Goal: Task Accomplishment & Management: Manage account settings

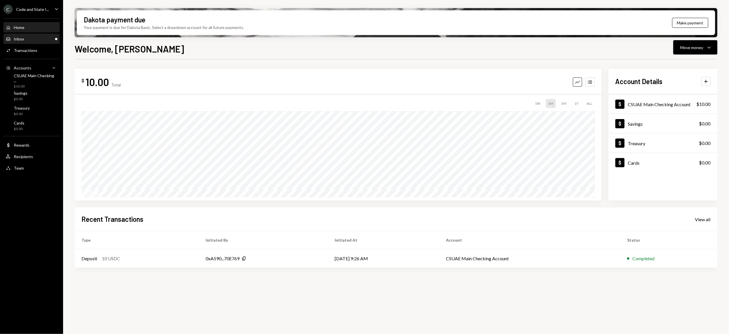
click at [28, 39] on div "Inbox Inbox" at bounding box center [32, 38] width 52 height 5
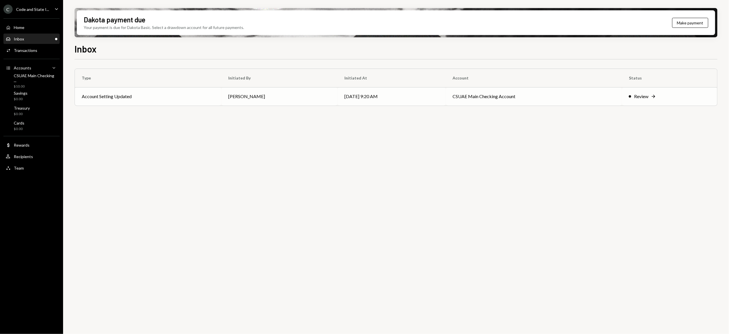
click at [646, 96] on div "Review" at bounding box center [641, 96] width 14 height 7
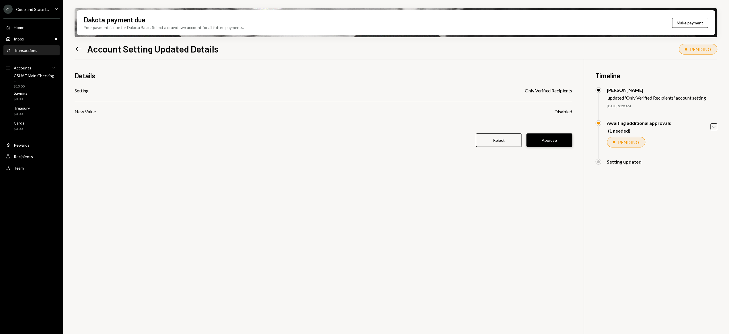
click at [545, 141] on button "Approve" at bounding box center [550, 139] width 46 height 13
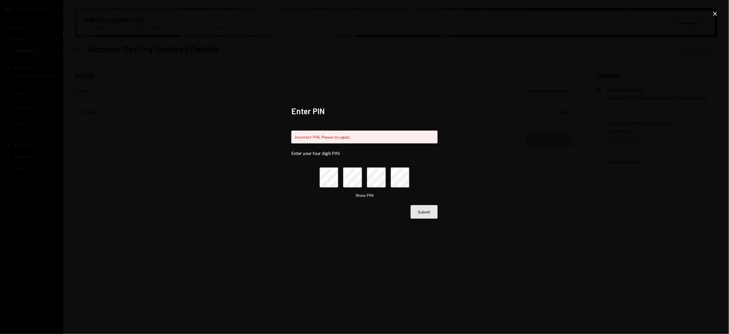
click at [426, 215] on button "Submit" at bounding box center [424, 211] width 27 height 13
click at [717, 13] on icon at bounding box center [716, 14] width 4 height 4
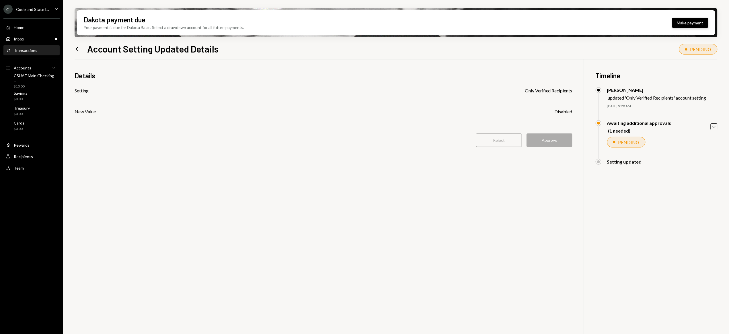
click at [690, 22] on button "Make payment" at bounding box center [691, 23] width 36 height 10
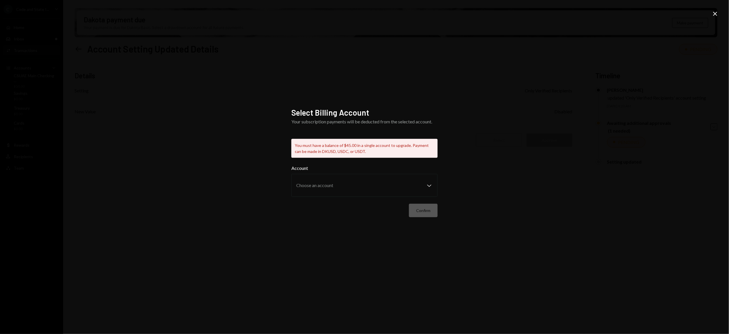
click at [715, 13] on icon "Close" at bounding box center [715, 13] width 7 height 7
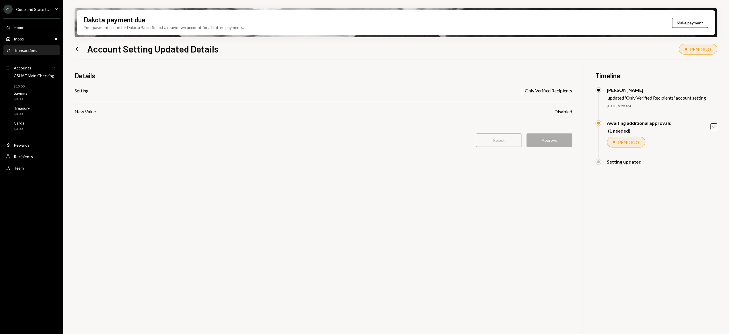
click at [32, 9] on div "Code and State I..." at bounding box center [32, 9] width 33 height 5
click at [170, 149] on div "Details Setting Only Verified Recipients New Value Disabled Reject Approve" at bounding box center [324, 112] width 498 height 106
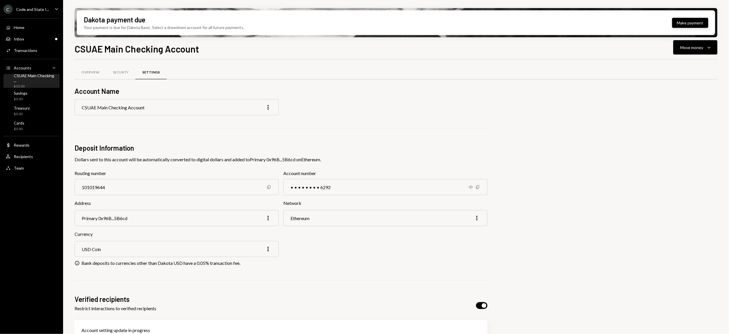
click at [690, 25] on button "Make payment" at bounding box center [691, 23] width 36 height 10
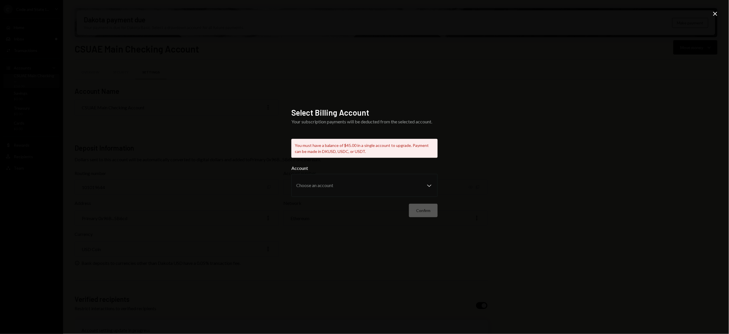
click at [420, 212] on div "Confirm" at bounding box center [365, 210] width 146 height 13
click at [315, 153] on div "You must have a balance of $45.00 in a single account to upgrade. Payment can b…" at bounding box center [365, 148] width 146 height 19
drag, startPoint x: 177, startPoint y: 93, endPoint x: 173, endPoint y: 92, distance: 4.7
click at [177, 93] on div "Select Billing Account Your subscription payments will be deducted from the sel…" at bounding box center [364, 167] width 729 height 334
click at [717, 14] on icon "Close" at bounding box center [715, 13] width 7 height 7
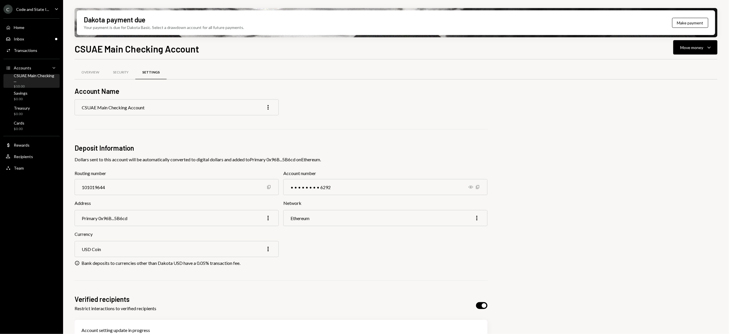
click at [244, 218] on div "Primary 0x96B...5B6cd More" at bounding box center [177, 218] width 204 height 16
click at [269, 186] on icon "Copy" at bounding box center [269, 187] width 5 height 5
click at [265, 218] on icon "More" at bounding box center [268, 218] width 7 height 7
click at [235, 218] on div "Primary 0x96B...5B6cd More" at bounding box center [177, 218] width 204 height 16
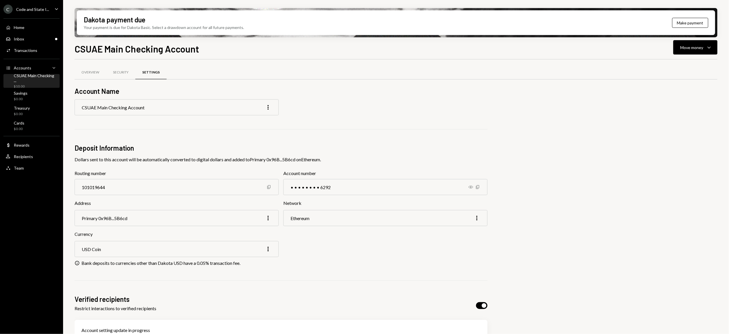
click at [233, 220] on div "Primary 0x96B...5B6cd More" at bounding box center [177, 218] width 204 height 16
click at [142, 220] on div "Primary 0x96B...5B6cd More" at bounding box center [177, 218] width 204 height 16
drag, startPoint x: 142, startPoint y: 220, endPoint x: 121, endPoint y: 220, distance: 21.5
click at [141, 220] on div "Primary 0x96B...5B6cd More" at bounding box center [177, 218] width 204 height 16
click at [116, 219] on div "Primary 0x96B...5B6cd" at bounding box center [105, 217] width 46 height 5
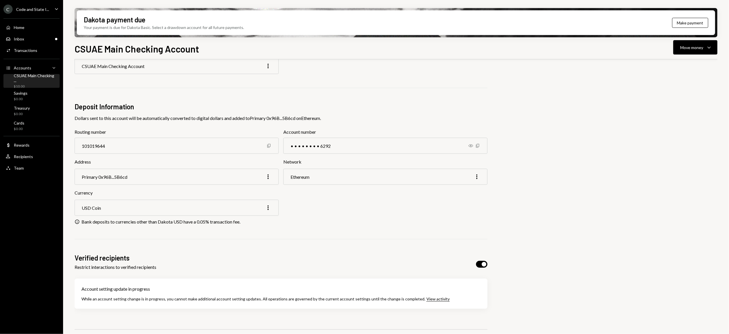
scroll to position [44, 0]
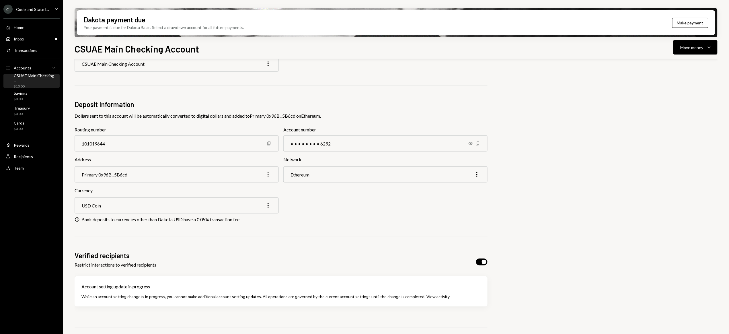
click at [269, 175] on icon "More" at bounding box center [268, 174] width 7 height 7
click at [248, 187] on div "Edit" at bounding box center [255, 187] width 29 height 10
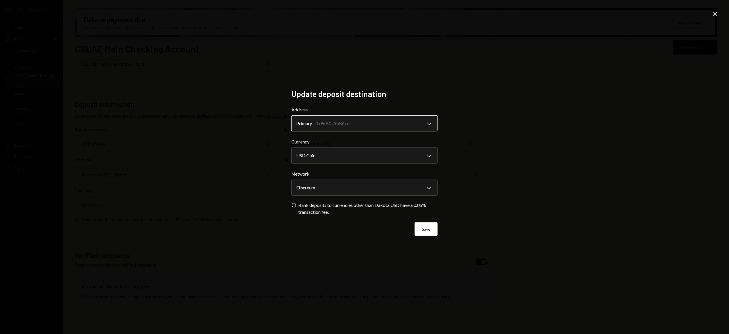
click at [339, 124] on body "C Code and State I... Caret Down Home Home Inbox Inbox Activities Transactions …" at bounding box center [364, 167] width 729 height 334
click at [248, 151] on div "**********" at bounding box center [364, 167] width 729 height 334
click at [433, 124] on body "C Code and State I... Caret Down Home Home Inbox Inbox Activities Transactions …" at bounding box center [364, 167] width 729 height 334
click at [337, 121] on body "C Code and State I... Caret Down Home Home Inbox Inbox Activities Transactions …" at bounding box center [364, 167] width 729 height 334
click at [242, 126] on div "**********" at bounding box center [364, 167] width 729 height 334
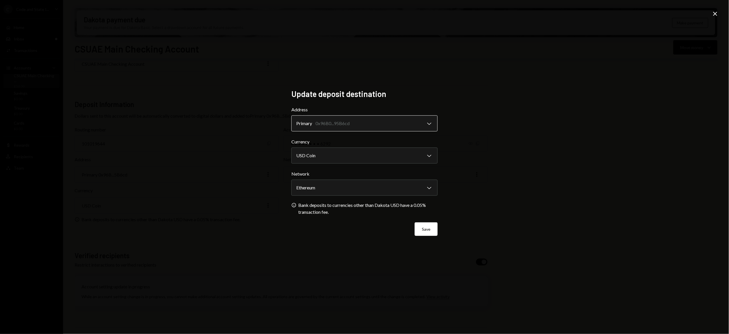
click at [316, 121] on body "C Code and State I... Caret Down Home Home Inbox Inbox Activities Transactions …" at bounding box center [364, 167] width 729 height 334
drag, startPoint x: 172, startPoint y: 18, endPoint x: 332, endPoint y: 12, distance: 160.8
click at [178, 18] on div "**********" at bounding box center [364, 167] width 729 height 334
click at [715, 13] on icon "Close" at bounding box center [715, 13] width 7 height 7
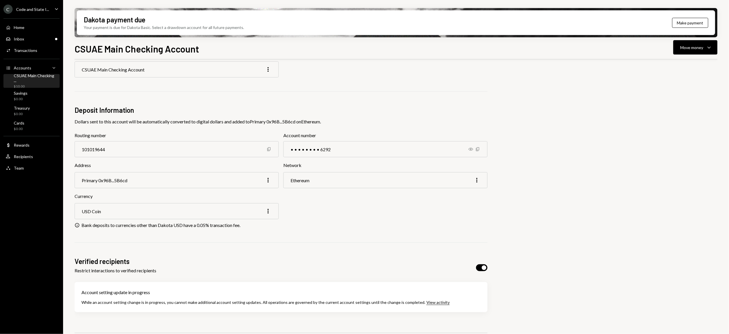
scroll to position [37, 0]
click at [654, 114] on div "Overview Security Settings Account Name CSUAE Main Checking Account More Deposi…" at bounding box center [396, 210] width 643 height 356
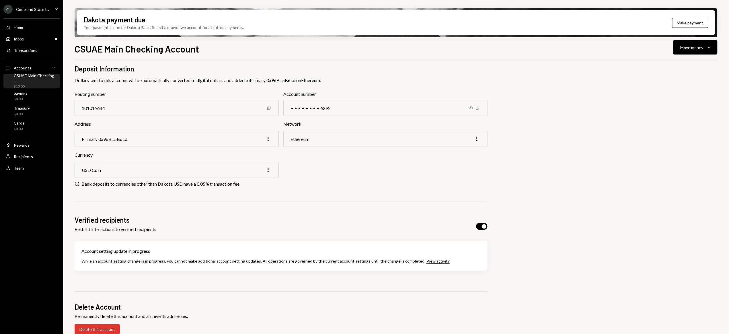
scroll to position [85, 0]
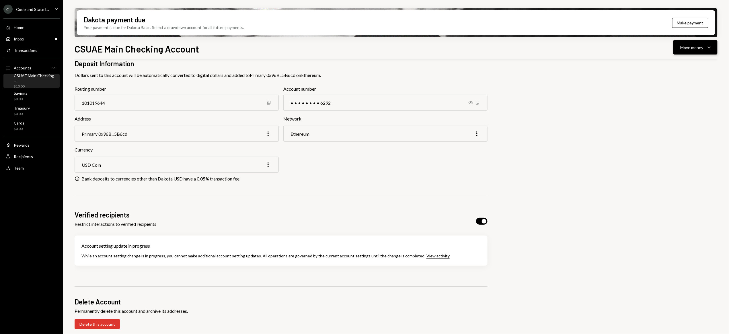
click at [703, 51] on button "Move money Caret Down" at bounding box center [696, 47] width 44 height 14
click at [681, 89] on div "Deposit" at bounding box center [692, 91] width 42 height 6
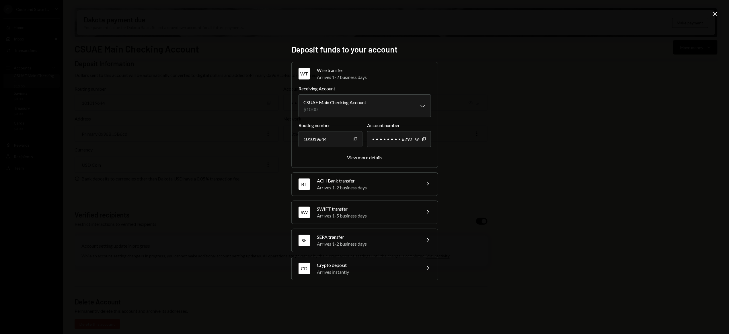
click at [373, 266] on div "Crypto deposit" at bounding box center [367, 265] width 100 height 7
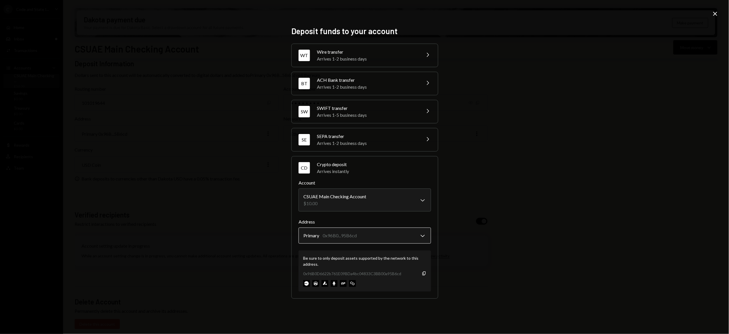
click at [423, 237] on body "C Code and State I... Caret Down Home Home Inbox Inbox Activities Transactions …" at bounding box center [364, 167] width 729 height 334
click at [425, 274] on icon "Copy" at bounding box center [424, 273] width 5 height 5
click at [714, 14] on icon "Close" at bounding box center [715, 13] width 7 height 7
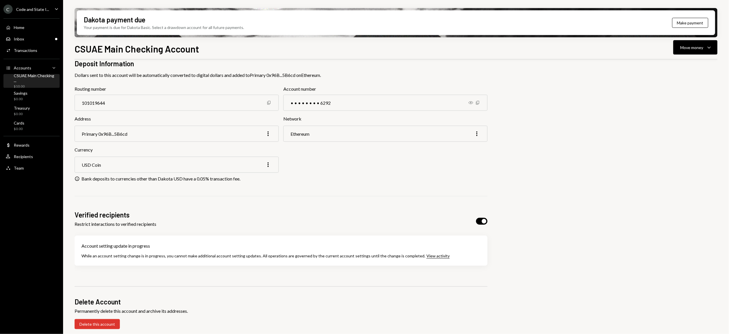
click at [30, 81] on div "CSUAE Main Checking ... $10.00" at bounding box center [36, 81] width 44 height 16
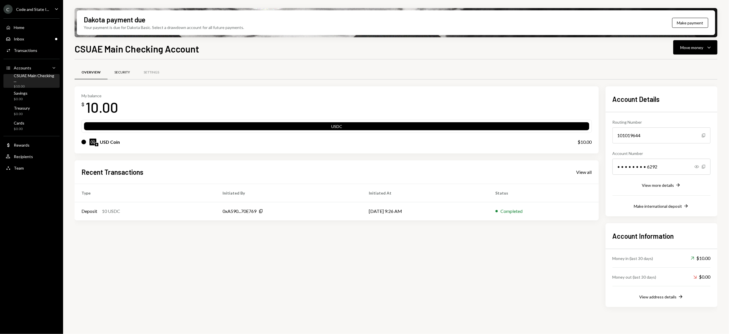
click at [126, 71] on div "Security" at bounding box center [121, 72] width 15 height 5
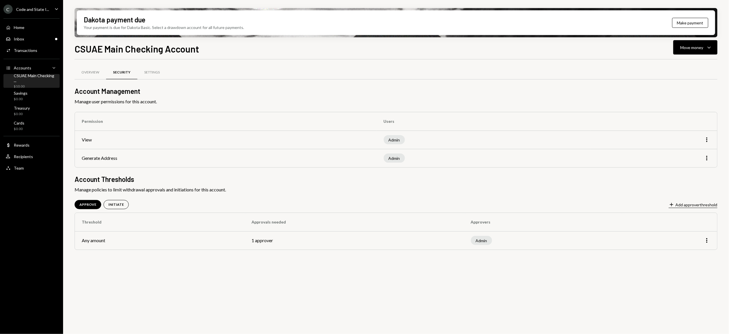
click at [694, 204] on button "Plus Add approver threshold" at bounding box center [693, 205] width 49 height 6
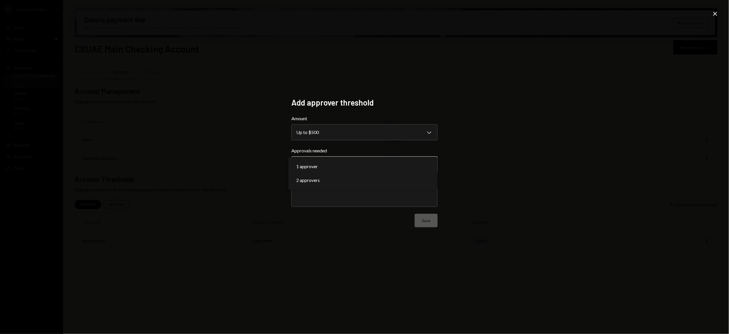
click at [419, 162] on body "**********" at bounding box center [364, 167] width 729 height 334
click at [370, 197] on input "text" at bounding box center [364, 197] width 137 height 5
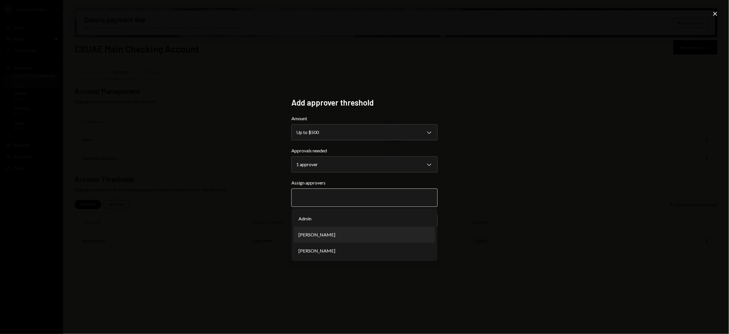
click at [369, 233] on li "[PERSON_NAME]" at bounding box center [364, 235] width 141 height 16
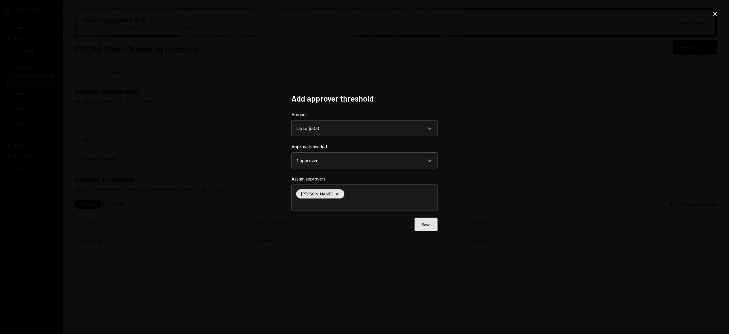
click at [429, 227] on button "Save" at bounding box center [426, 224] width 23 height 13
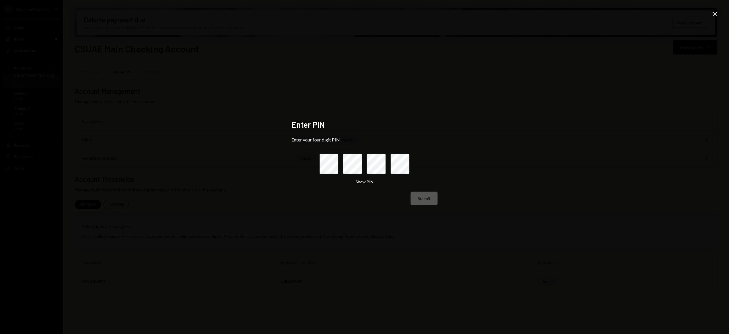
click at [716, 14] on icon "Close" at bounding box center [715, 13] width 7 height 7
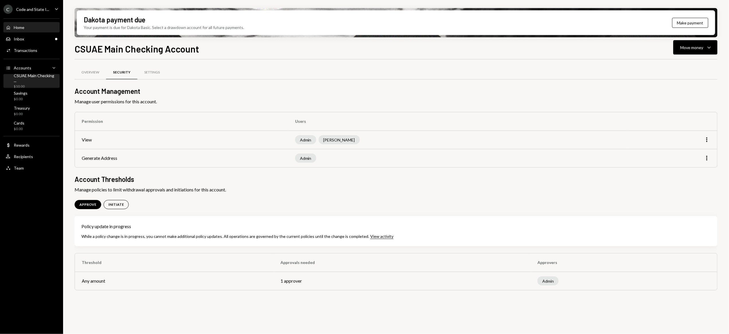
click at [27, 29] on div "Home Home" at bounding box center [32, 27] width 52 height 5
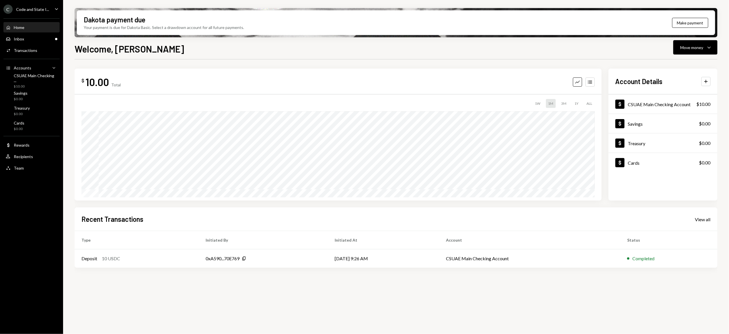
click at [33, 13] on div "C Code and State I..." at bounding box center [26, 9] width 46 height 9
click at [18, 33] on div "Security" at bounding box center [39, 36] width 61 height 10
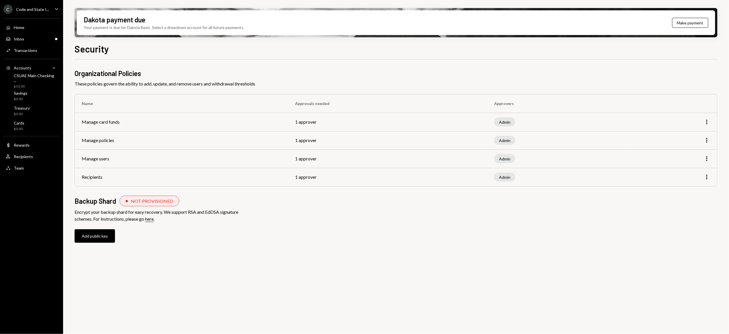
click at [31, 14] on ul "C Code and State I... Caret Down Home Home Inbox Inbox Activities Transactions …" at bounding box center [31, 87] width 63 height 174
click at [32, 11] on div "C Code and State I..." at bounding box center [26, 9] width 46 height 9
click at [22, 25] on div "Settings" at bounding box center [39, 24] width 61 height 5
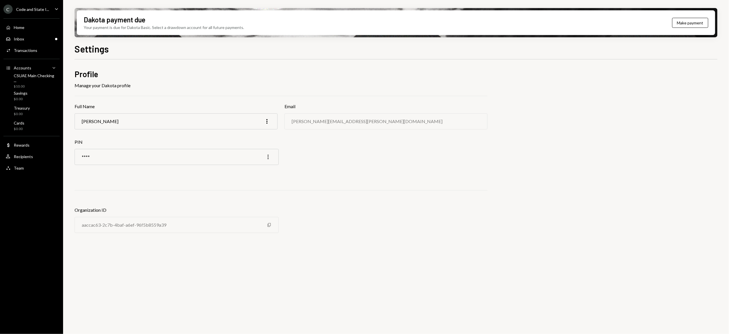
click at [267, 157] on icon "More" at bounding box center [268, 157] width 7 height 7
click at [257, 169] on div "Edit" at bounding box center [255, 169] width 29 height 10
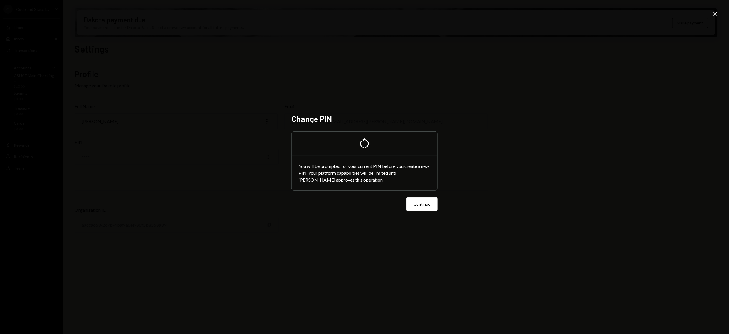
click at [718, 15] on icon "Close" at bounding box center [715, 13] width 7 height 7
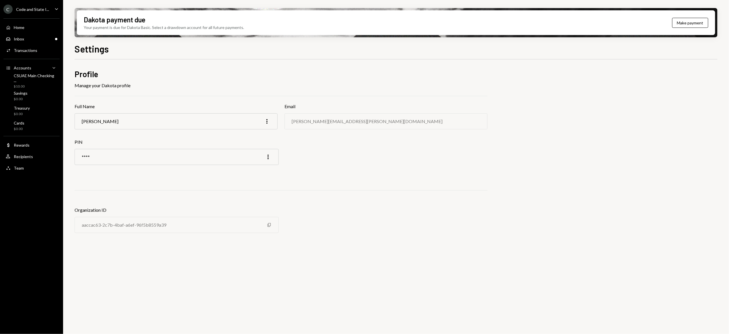
click at [47, 11] on div "Code and State I..." at bounding box center [32, 9] width 33 height 5
click at [279, 70] on h2 "Profile" at bounding box center [281, 74] width 413 height 11
click at [266, 157] on icon "More" at bounding box center [268, 157] width 7 height 7
click at [20, 27] on div "Home" at bounding box center [19, 27] width 11 height 5
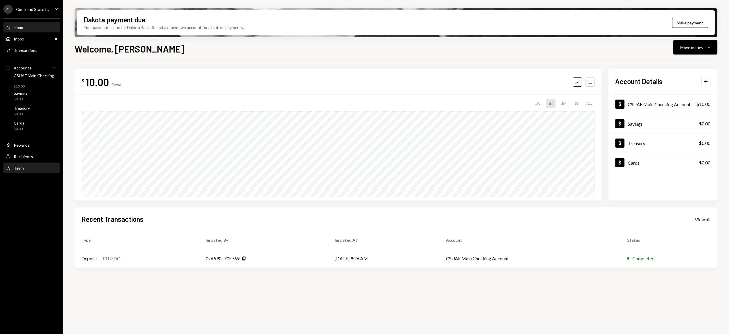
click at [19, 168] on div "Team" at bounding box center [19, 168] width 10 height 5
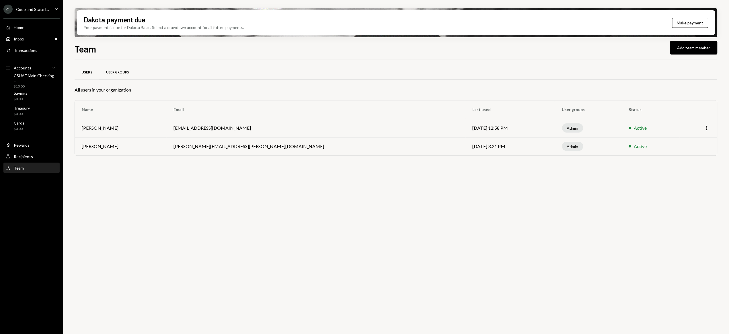
click at [125, 74] on div "User Groups" at bounding box center [117, 72] width 23 height 5
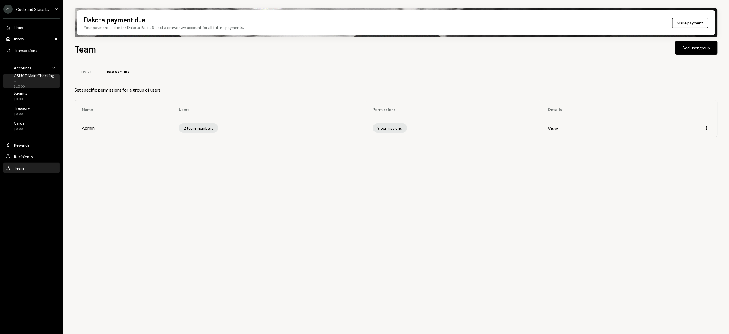
click at [25, 84] on div "$10.00" at bounding box center [36, 86] width 44 height 5
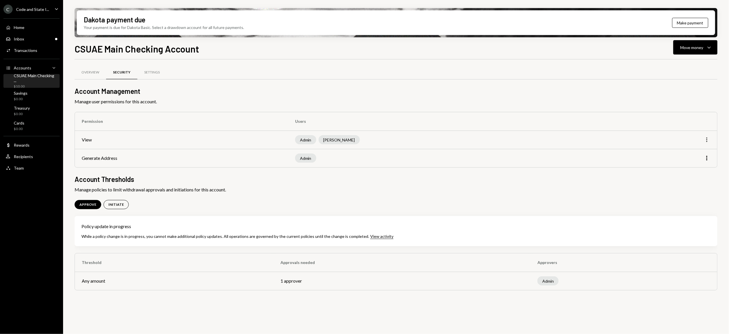
click at [708, 141] on icon "More" at bounding box center [707, 139] width 7 height 7
click at [690, 153] on div "Edit" at bounding box center [694, 152] width 29 height 10
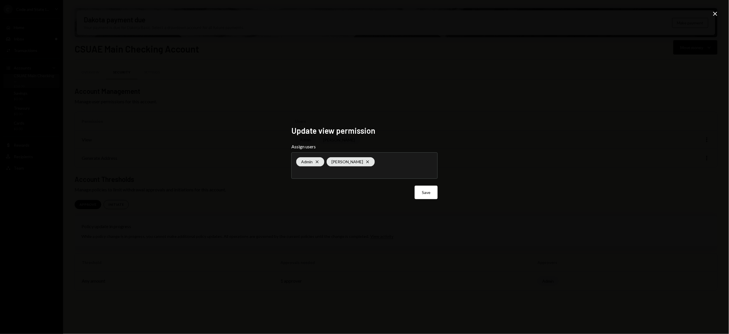
click at [715, 13] on icon "Close" at bounding box center [715, 13] width 7 height 7
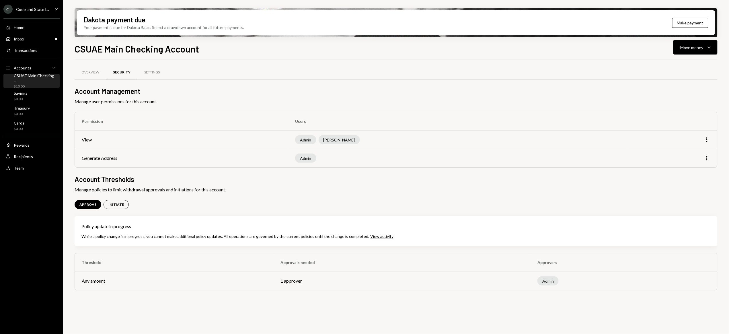
drag, startPoint x: 375, startPoint y: 164, endPoint x: 385, endPoint y: 164, distance: 10.3
click at [375, 164] on td "Admin" at bounding box center [458, 158] width 340 height 18
click at [150, 70] on div "Settings" at bounding box center [151, 72] width 15 height 5
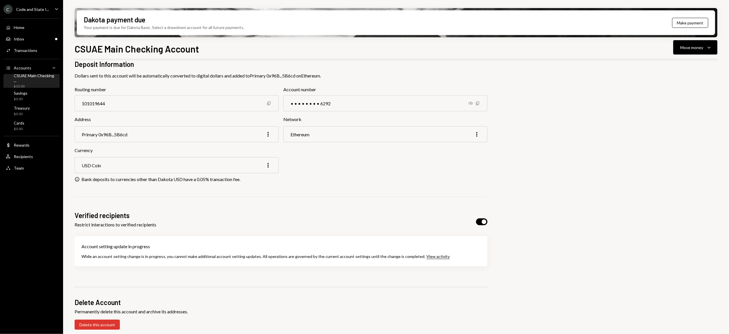
scroll to position [85, 0]
click at [27, 158] on div "Recipients" at bounding box center [23, 156] width 19 height 5
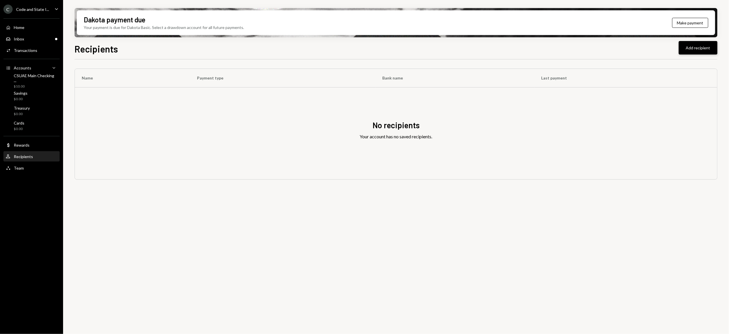
click at [693, 48] on button "Add recipient" at bounding box center [698, 47] width 39 height 13
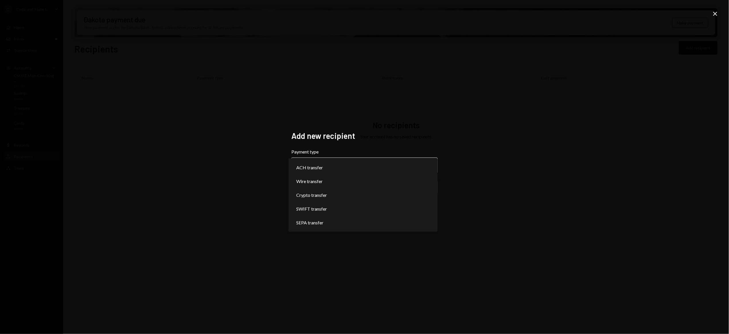
click at [430, 166] on body "**********" at bounding box center [364, 167] width 729 height 334
select select "******"
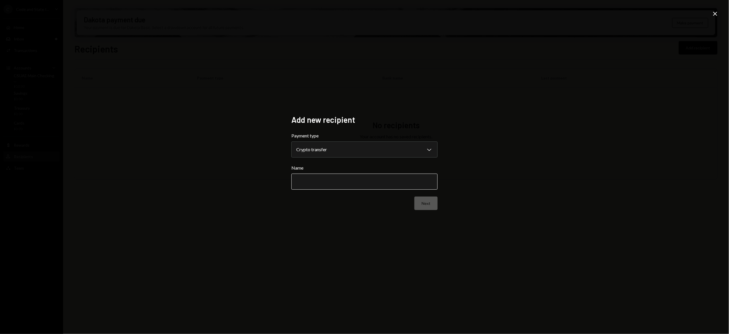
click at [403, 184] on input "Name" at bounding box center [365, 182] width 146 height 16
click at [717, 15] on icon at bounding box center [716, 14] width 4 height 4
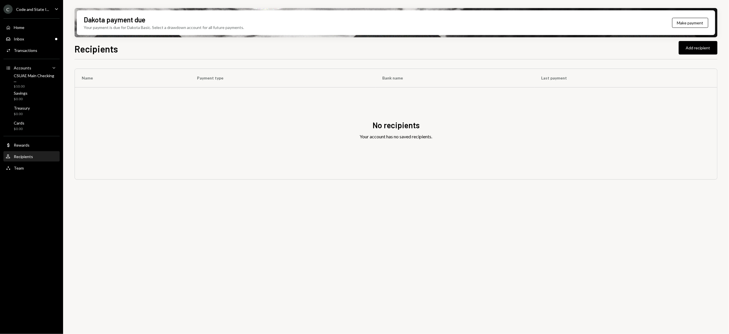
click at [29, 6] on div "C Code and State I..." at bounding box center [26, 9] width 46 height 9
click at [20, 24] on div "Settings" at bounding box center [39, 24] width 61 height 5
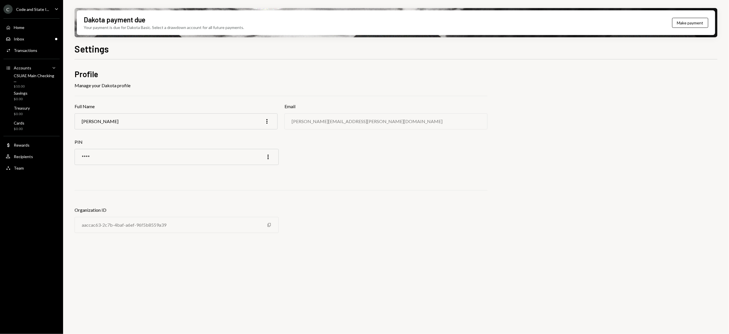
click at [173, 162] on div "**** More" at bounding box center [177, 157] width 204 height 16
click at [268, 158] on icon "button" at bounding box center [268, 157] width 1 height 5
click at [259, 166] on div "Edit" at bounding box center [255, 169] width 29 height 10
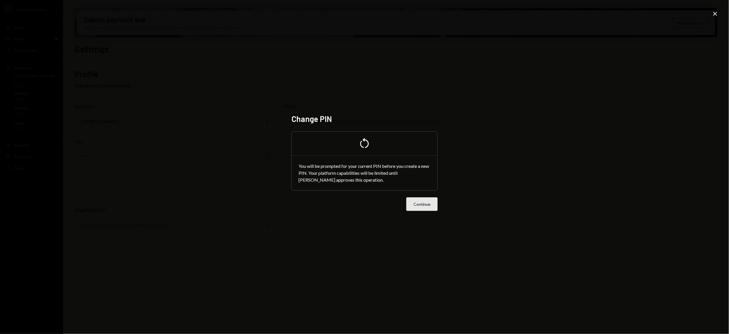
click at [435, 207] on button "Continue" at bounding box center [422, 203] width 31 height 13
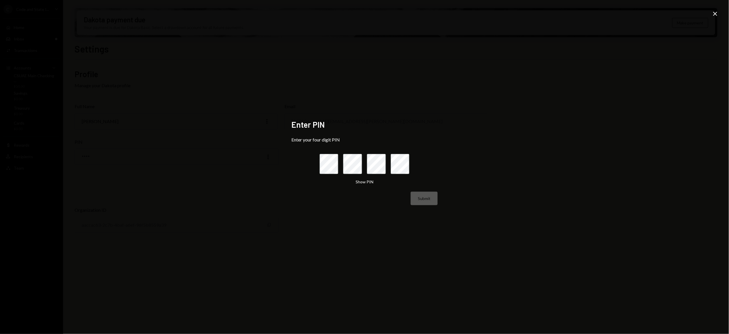
click at [714, 17] on div "Close" at bounding box center [715, 14] width 7 height 8
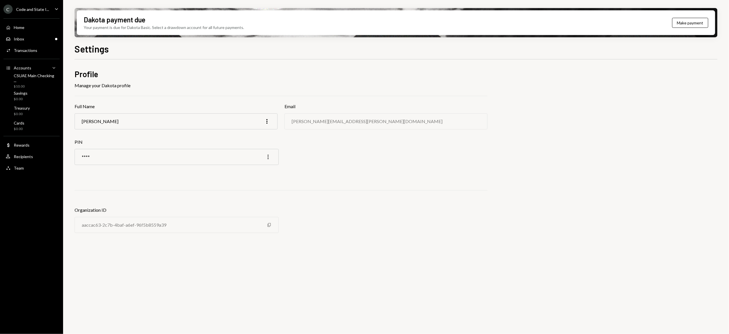
click at [267, 156] on icon "More" at bounding box center [268, 157] width 7 height 7
click at [352, 173] on div "Profile Manage your Dakota profile Full Name Cédric Waldburger More Email cedri…" at bounding box center [281, 156] width 413 height 174
